Goal: Find specific page/section

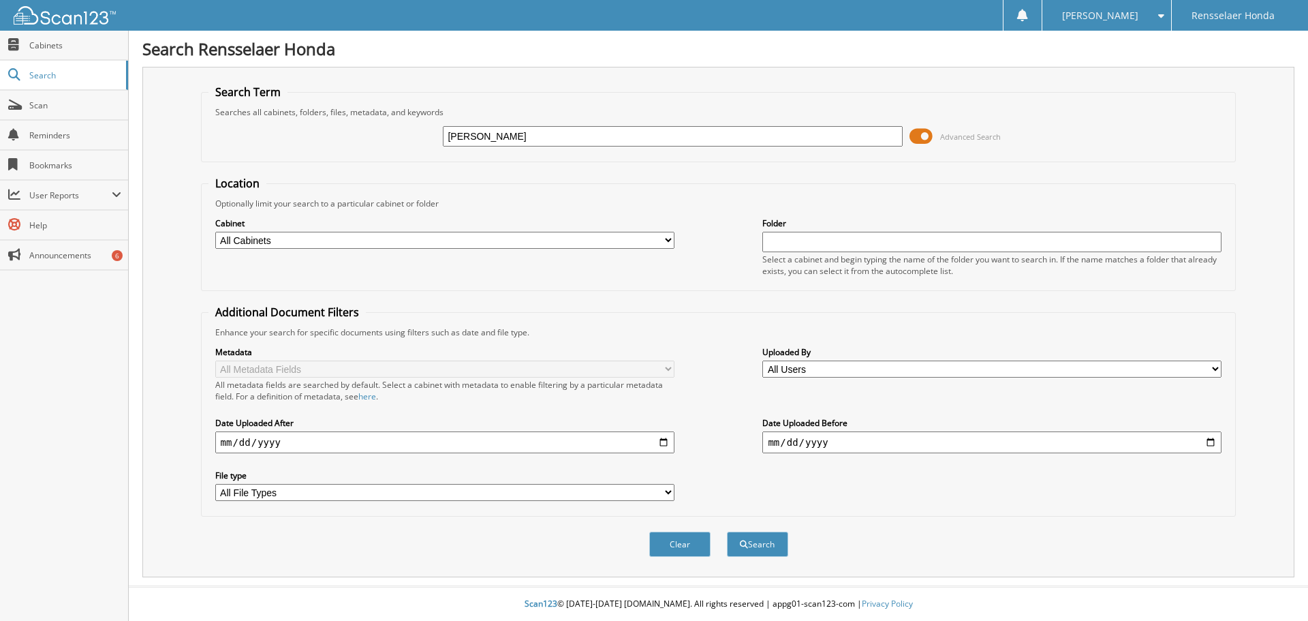
type input "[PERSON_NAME]"
click at [727, 531] on button "Search" at bounding box center [757, 543] width 61 height 25
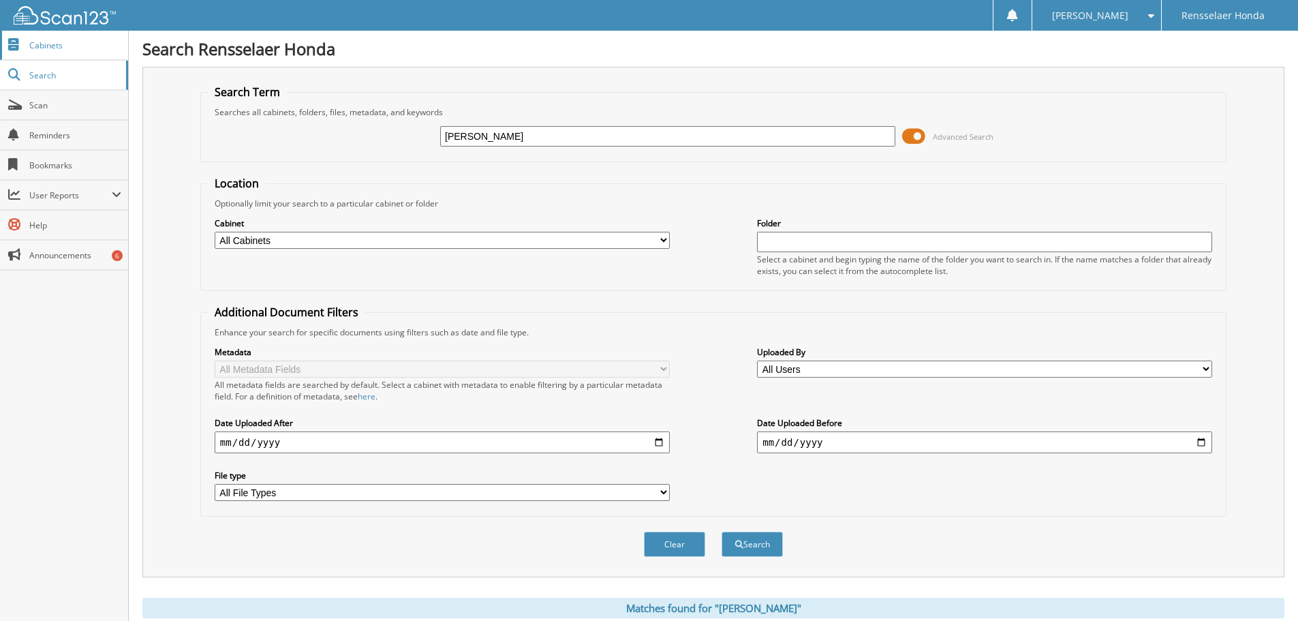
click at [88, 45] on span "Cabinets" at bounding box center [75, 46] width 92 height 12
